Goal: Information Seeking & Learning: Learn about a topic

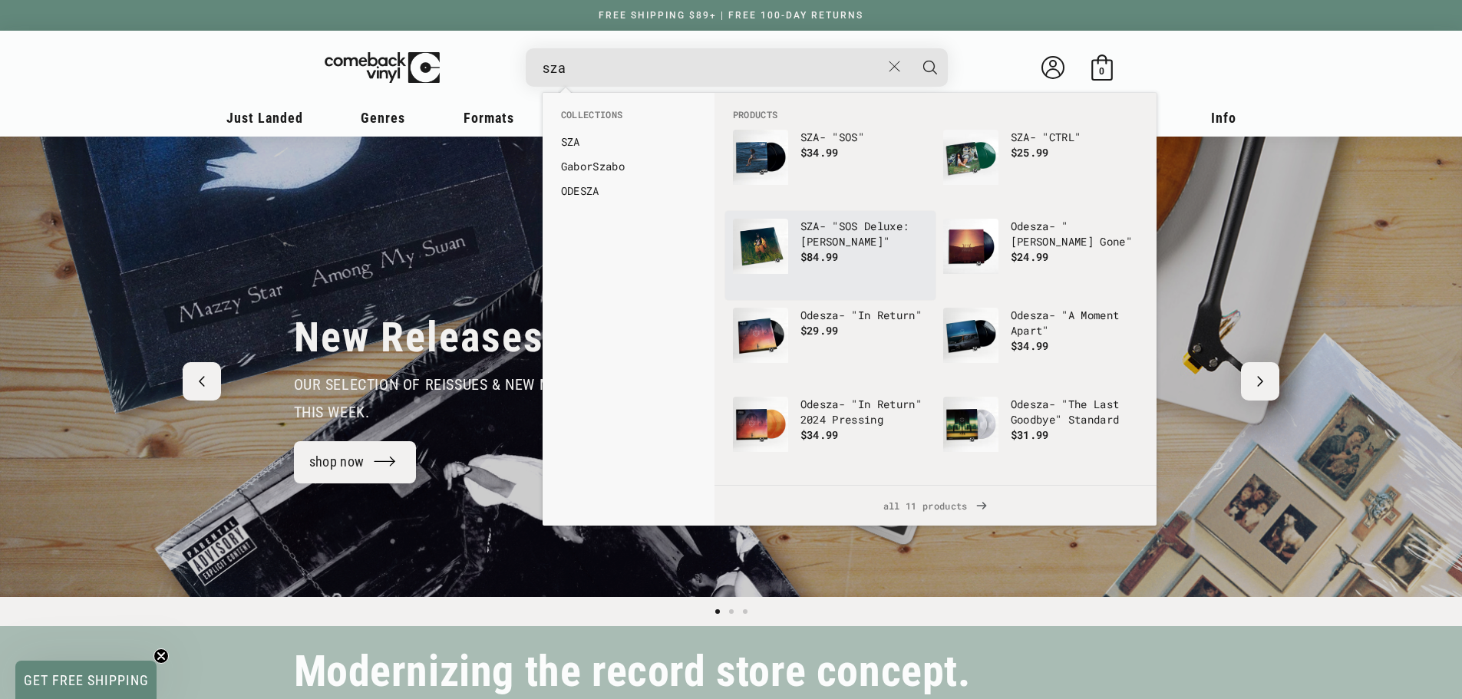
type input "sza"
click at [853, 225] on p "SZA - "SOS Deluxe: Lana"" at bounding box center [864, 234] width 127 height 31
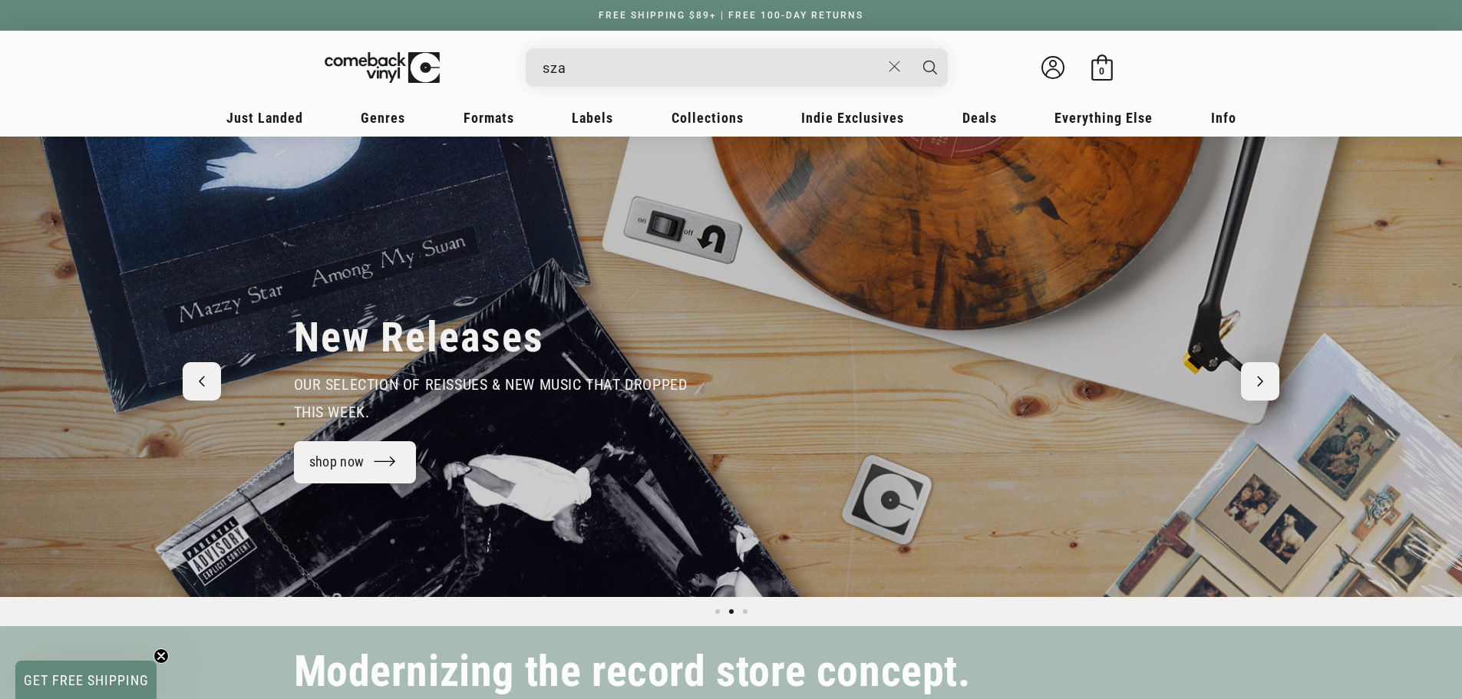
scroll to position [0, 1462]
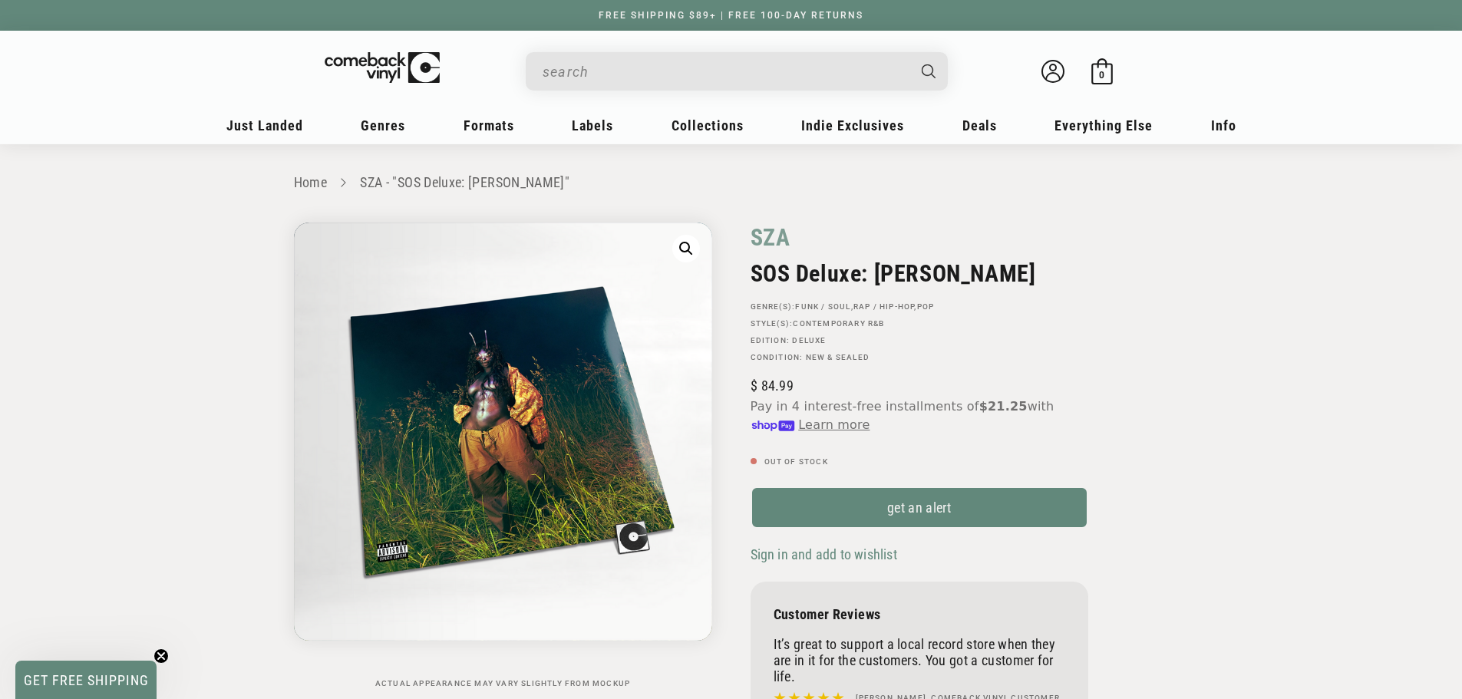
scroll to position [77, 0]
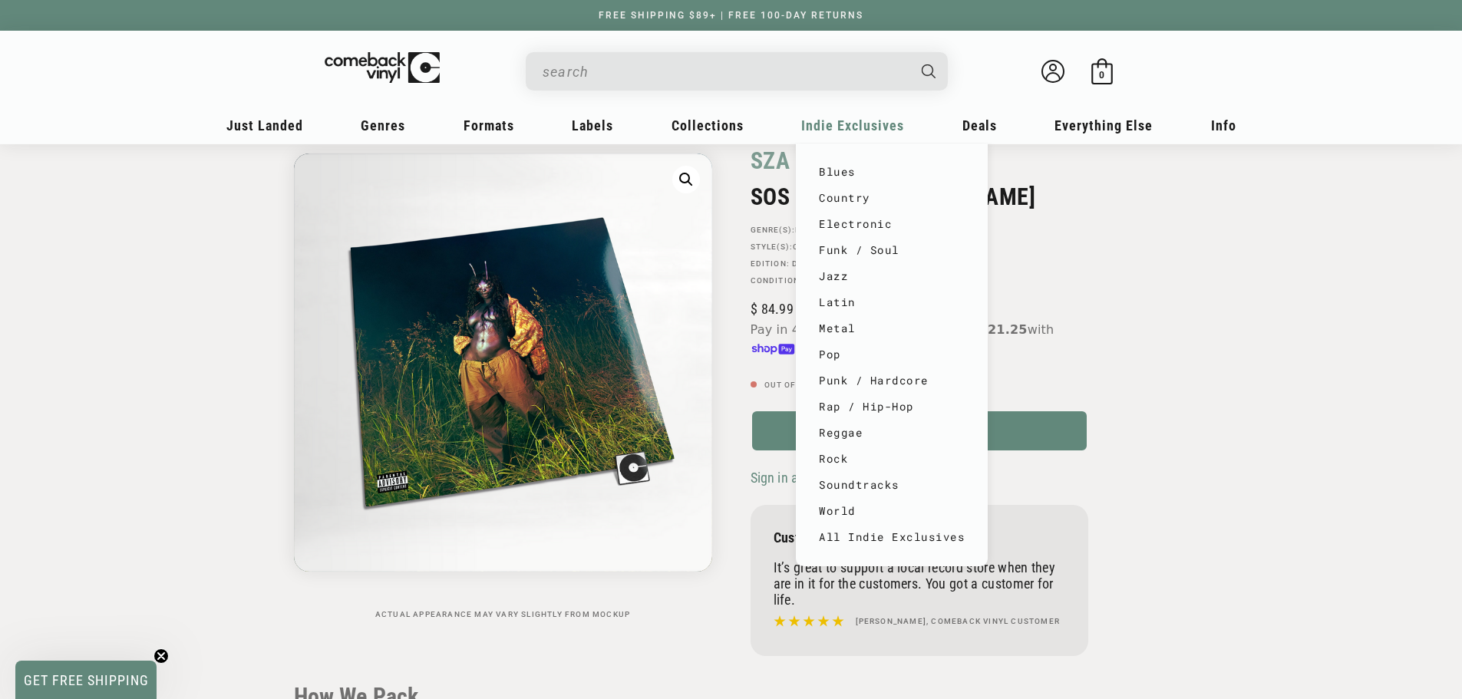
click at [772, 162] on link "SZA" at bounding box center [771, 161] width 40 height 30
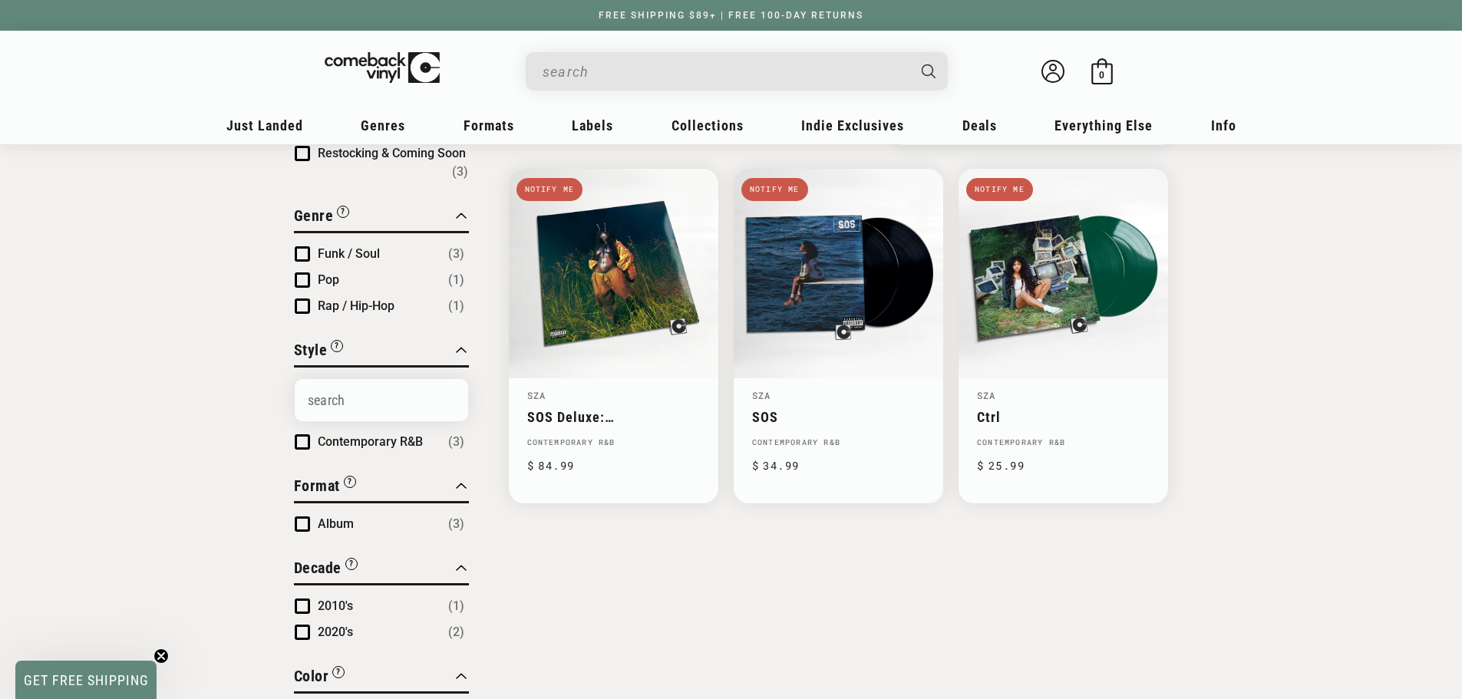
scroll to position [307, 0]
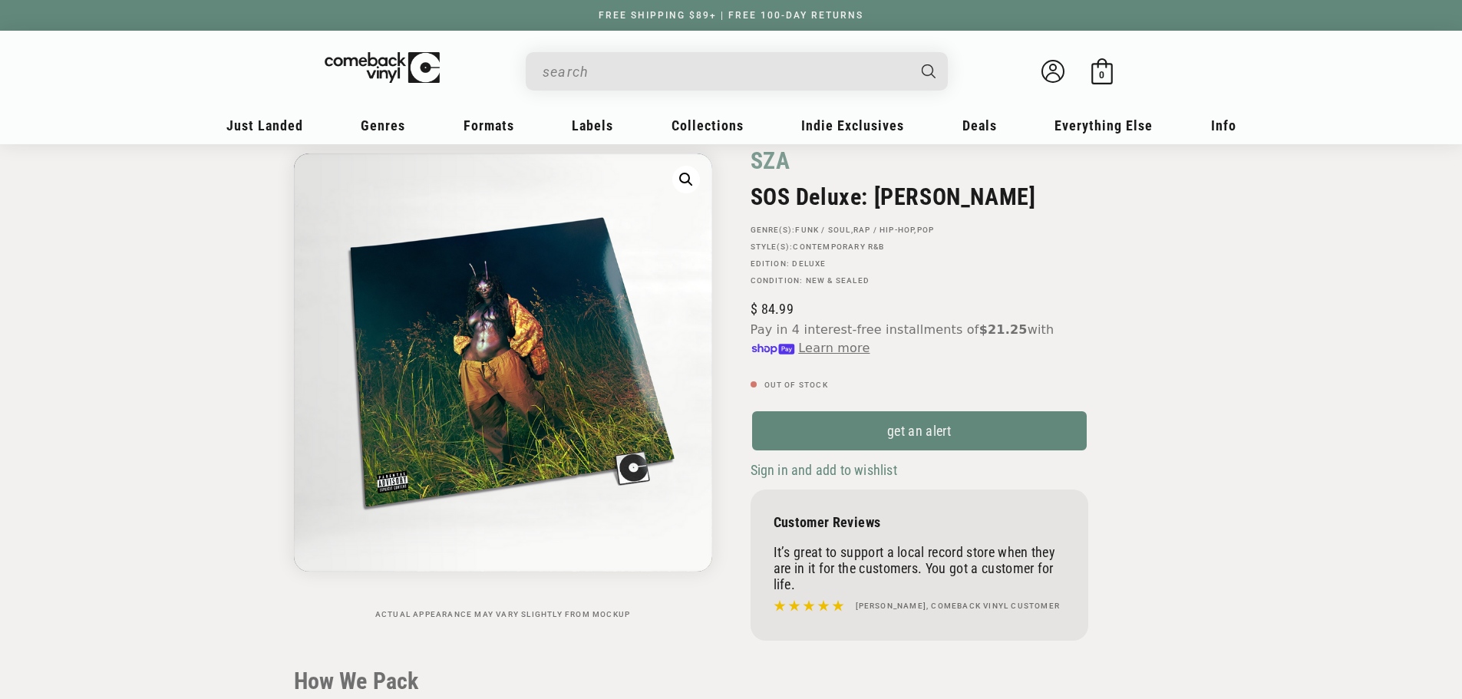
scroll to position [77, 0]
